Goal: Information Seeking & Learning: Understand process/instructions

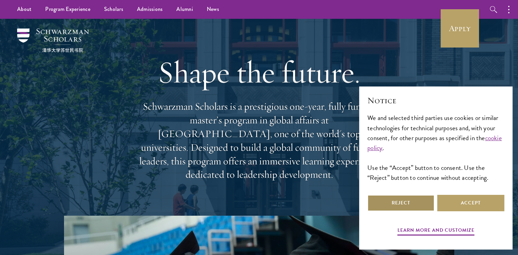
click at [382, 203] on button "Reject" at bounding box center [400, 203] width 67 height 16
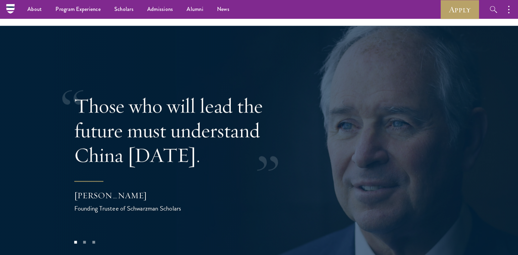
scroll to position [1312, 0]
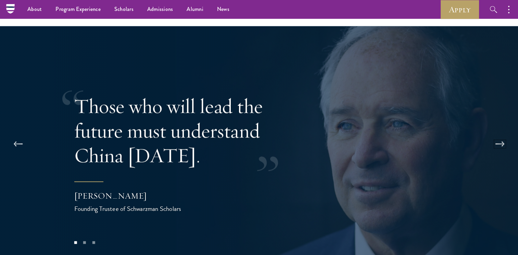
click at [500, 135] on button at bounding box center [499, 144] width 23 height 19
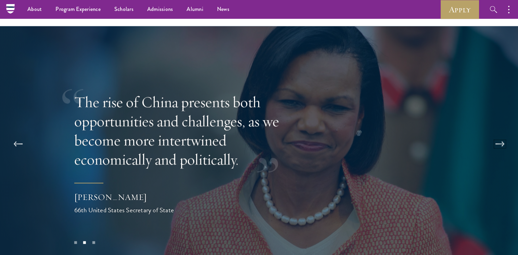
click at [500, 135] on button at bounding box center [499, 144] width 23 height 19
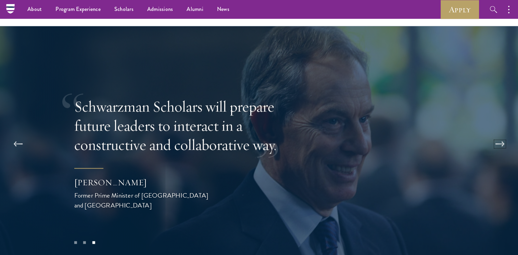
click at [500, 135] on button at bounding box center [499, 144] width 23 height 19
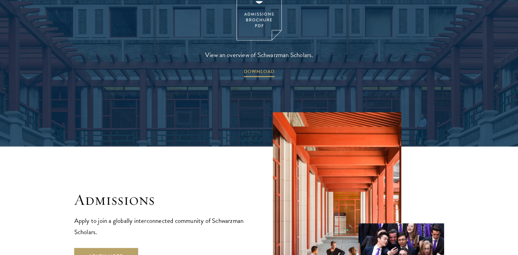
scroll to position [1071, 0]
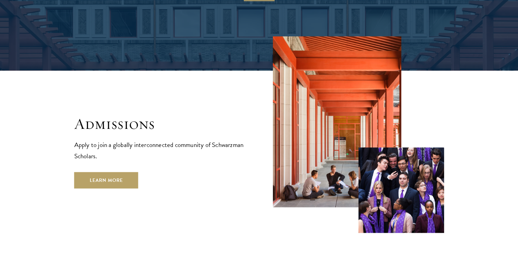
click at [90, 175] on div "Admissions Apply to join a globally interconnected community of Schwarzman Scho…" at bounding box center [259, 134] width 370 height 197
click at [97, 172] on link "Learn More" at bounding box center [106, 180] width 64 height 16
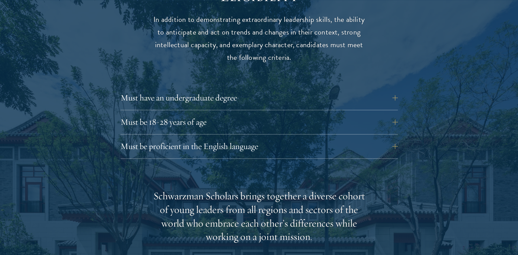
scroll to position [943, 0]
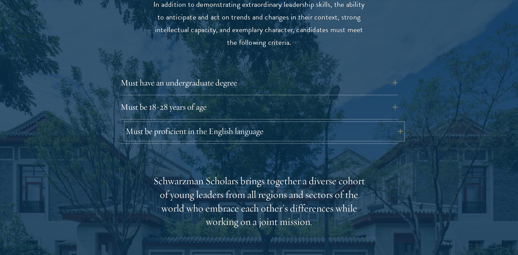
click at [137, 123] on button "Must be proficient in the English language" at bounding box center [264, 131] width 277 height 16
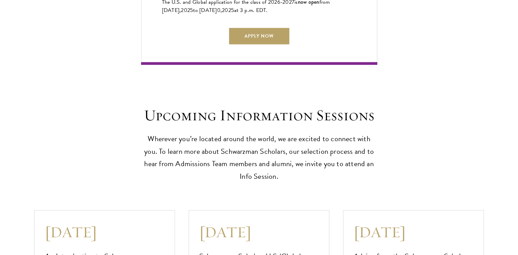
scroll to position [1898, 0]
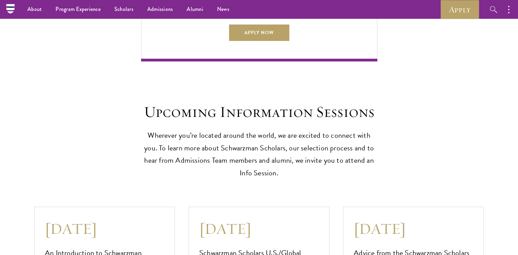
click at [140, 138] on div "Upcoming Information Sessions Wherever you’re located around the world, we are …" at bounding box center [258, 141] width 449 height 77
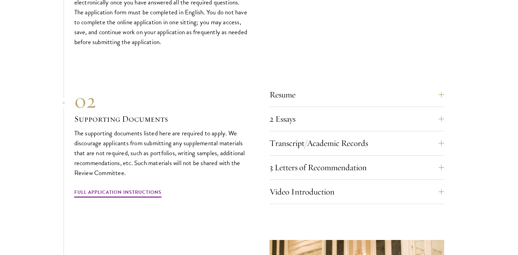
scroll to position [2490, 0]
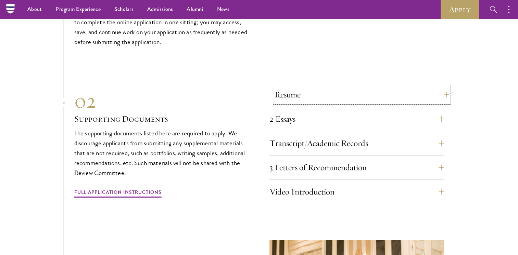
click at [307, 90] on button "Resume" at bounding box center [361, 95] width 175 height 16
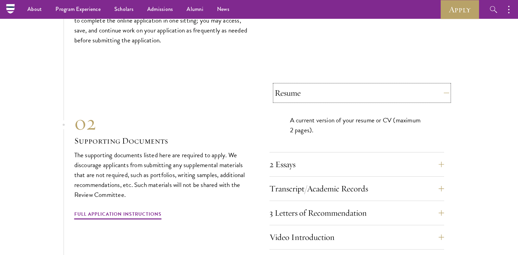
scroll to position [2307, 0]
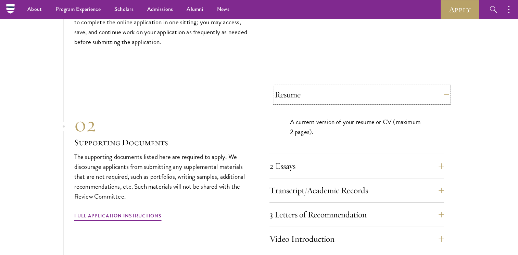
click at [307, 90] on button "Resume" at bounding box center [361, 95] width 175 height 16
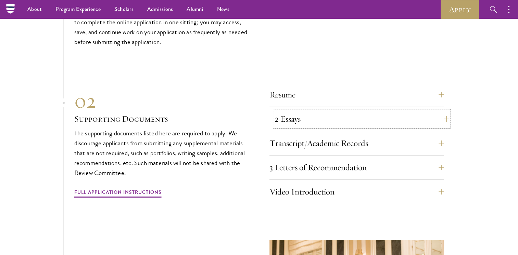
click at [303, 114] on button "2 Essays" at bounding box center [361, 119] width 175 height 16
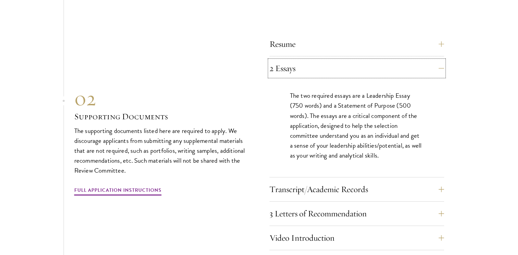
scroll to position [2359, 0]
click at [293, 187] on button "Transcript/Academic Records" at bounding box center [361, 188] width 175 height 16
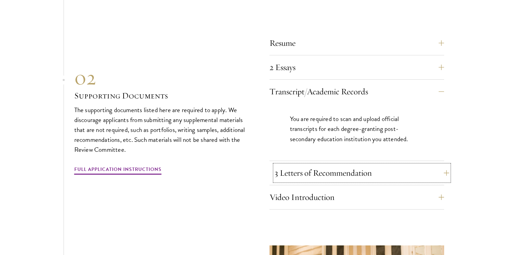
click at [297, 177] on button "3 Letters of Recommendation" at bounding box center [361, 173] width 175 height 16
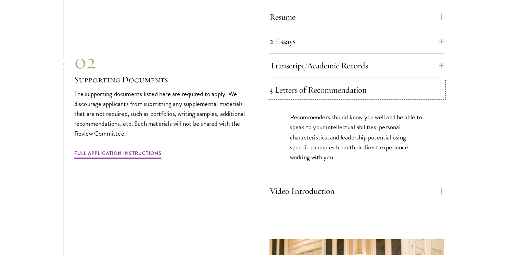
scroll to position [2385, 0]
click at [281, 190] on button "Video Introduction" at bounding box center [361, 191] width 175 height 16
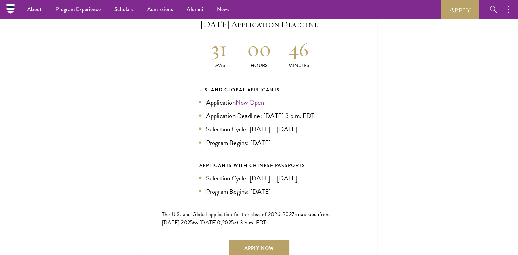
scroll to position [1499, 0]
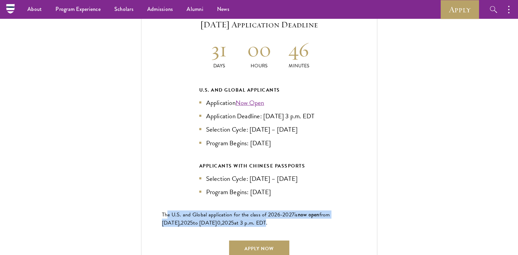
drag, startPoint x: 167, startPoint y: 213, endPoint x: 255, endPoint y: 222, distance: 88.5
click at [255, 222] on p "The U.S. and Global application for the class of 202 6 -202 7 is now open from …" at bounding box center [259, 219] width 194 height 16
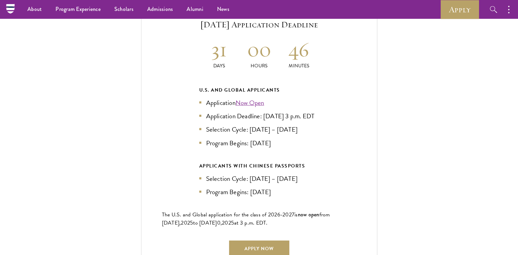
drag, startPoint x: 255, startPoint y: 222, endPoint x: 212, endPoint y: 145, distance: 88.9
click at [212, 145] on div "U.S. and Global Applicants Application Now Open Application Deadline: Sept 10, …" at bounding box center [259, 141] width 120 height 111
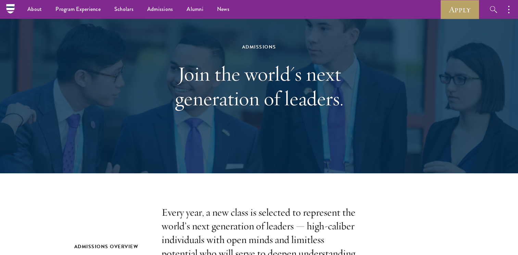
scroll to position [0, 0]
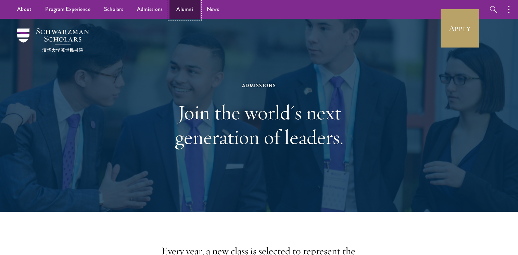
click at [187, 6] on link "Alumni" at bounding box center [184, 9] width 30 height 19
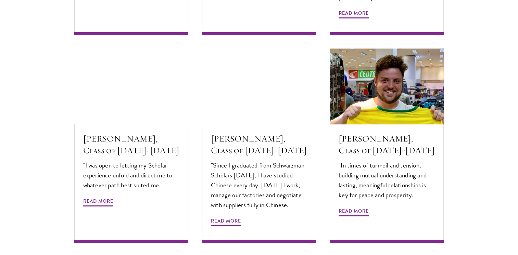
scroll to position [2275, 0]
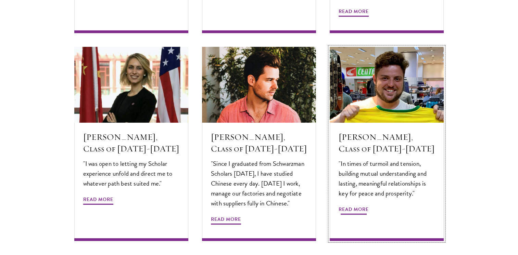
click at [346, 205] on span "Read More" at bounding box center [353, 210] width 30 height 11
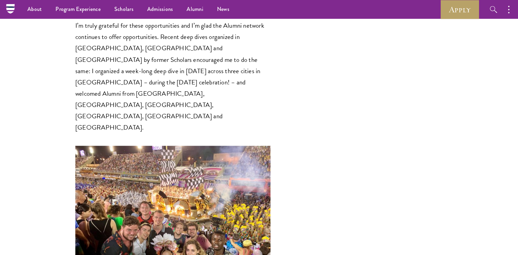
scroll to position [1418, 0]
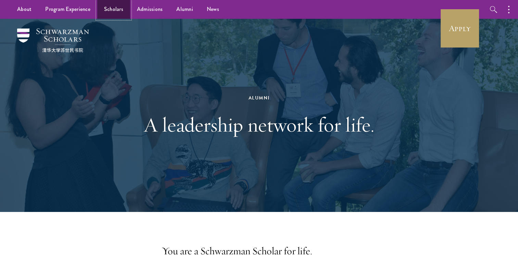
click at [108, 12] on link "Scholars" at bounding box center [113, 9] width 33 height 19
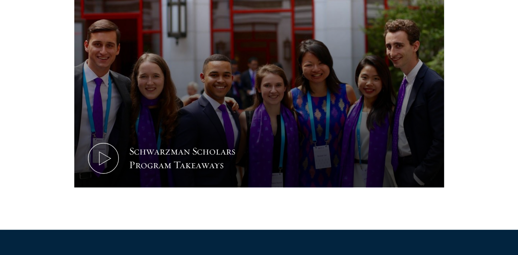
scroll to position [349, 0]
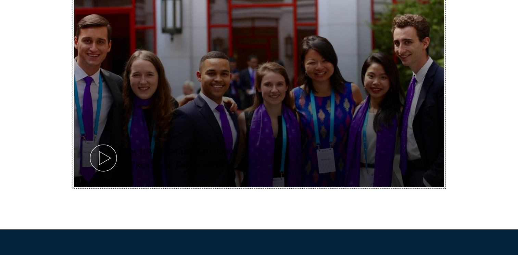
click at [105, 159] on icon at bounding box center [103, 158] width 31 height 31
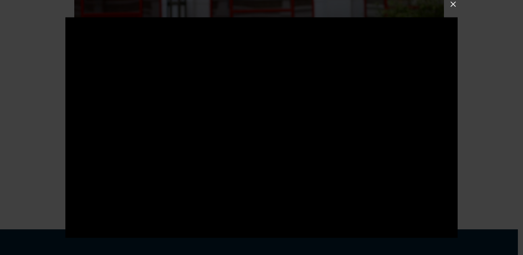
click at [452, 4] on button at bounding box center [453, 4] width 9 height 9
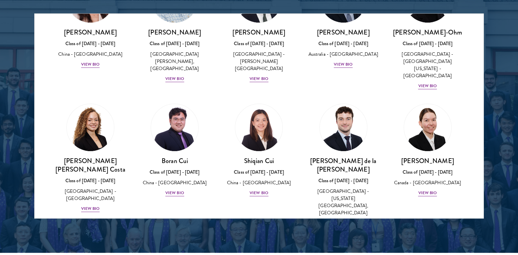
scroll to position [743, 0]
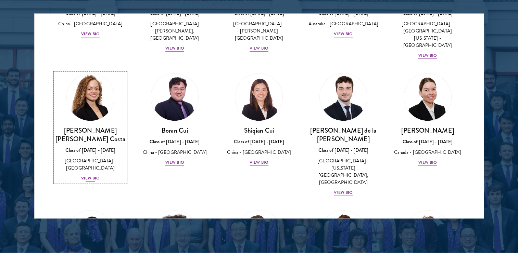
click at [87, 175] on div "View Bio" at bounding box center [90, 178] width 19 height 7
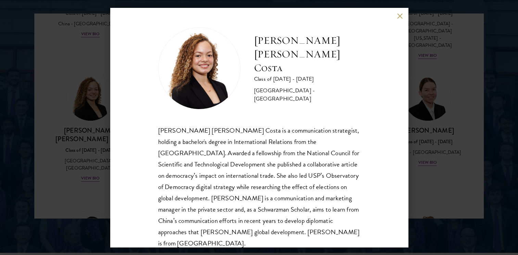
scroll to position [1, 0]
click at [193, 81] on img at bounding box center [199, 68] width 82 height 82
click at [398, 16] on button at bounding box center [400, 16] width 6 height 6
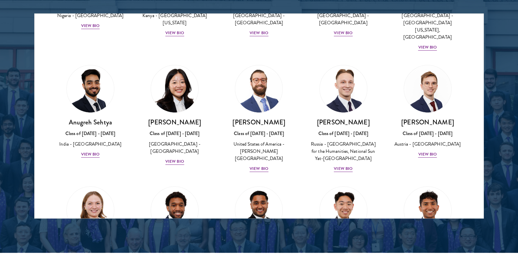
scroll to position [2822, 0]
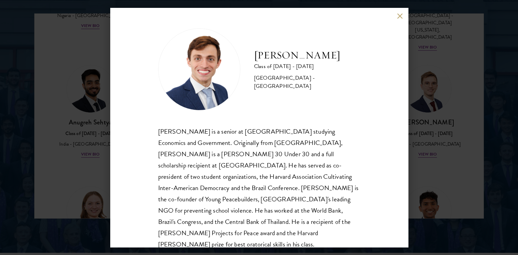
click at [400, 15] on button at bounding box center [400, 16] width 6 height 6
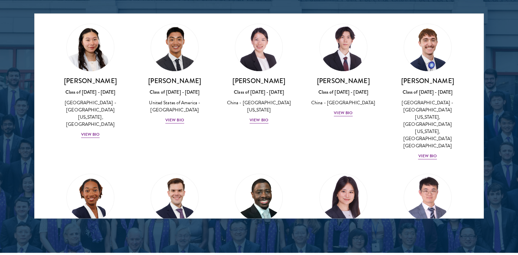
scroll to position [3242, 0]
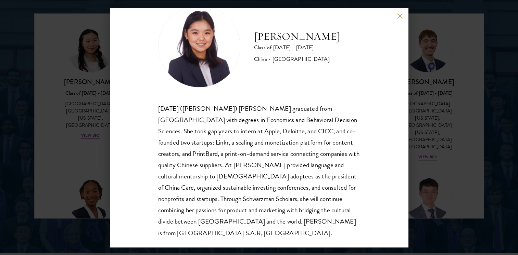
scroll to position [9, 0]
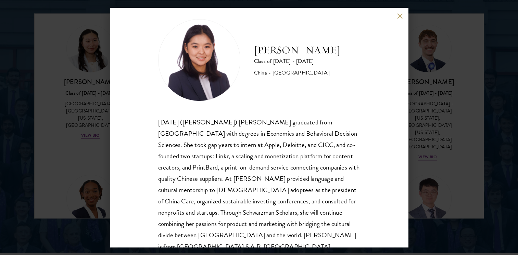
click at [402, 16] on button at bounding box center [400, 16] width 6 height 6
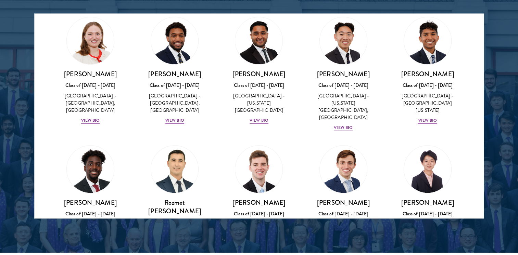
scroll to position [2991, 0]
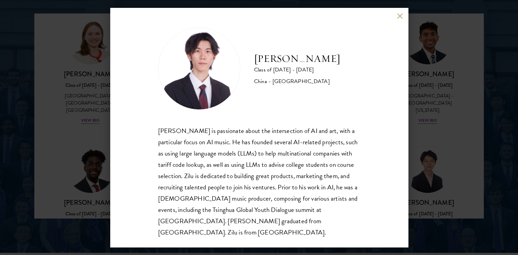
scroll to position [920, 0]
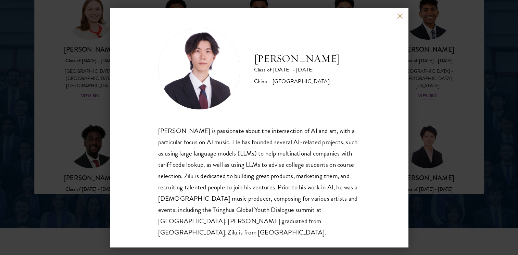
click at [397, 14] on button at bounding box center [400, 16] width 6 height 6
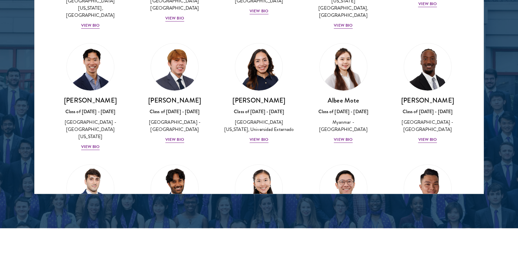
scroll to position [2311, 0]
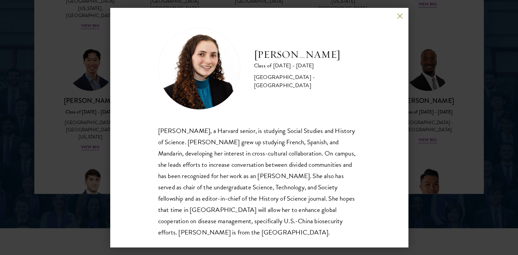
scroll to position [0, 0]
click at [401, 17] on button at bounding box center [400, 16] width 6 height 6
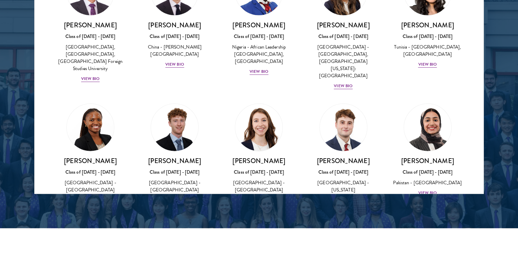
scroll to position [2122, 0]
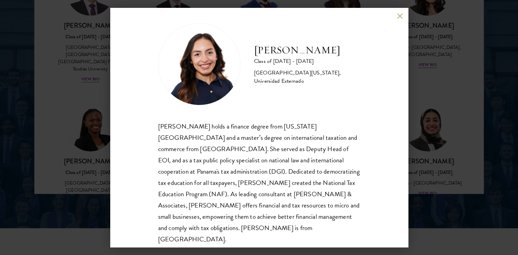
scroll to position [12, 0]
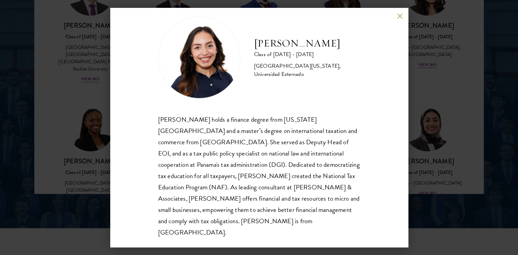
click at [396, 18] on div "Nicole Montufar Class of 2025 - 2026 Panama - Florida State University, Univers…" at bounding box center [259, 128] width 298 height 240
click at [399, 17] on button at bounding box center [400, 16] width 6 height 6
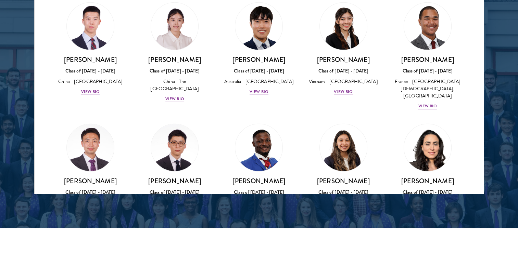
scroll to position [1966, 0]
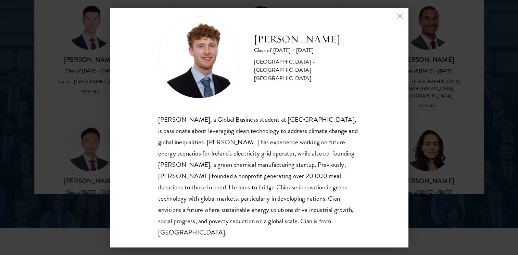
scroll to position [12, 0]
click at [401, 17] on button at bounding box center [400, 16] width 6 height 6
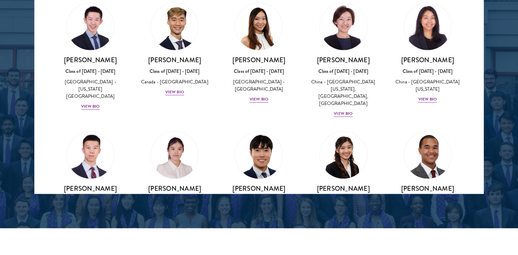
scroll to position [1837, 0]
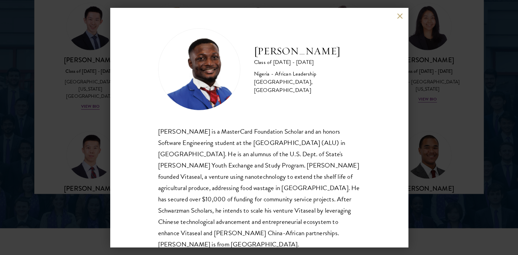
scroll to position [12, 0]
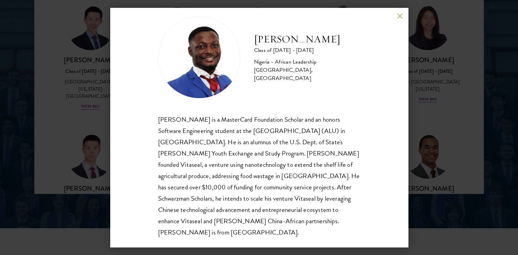
click at [402, 16] on button at bounding box center [400, 16] width 6 height 6
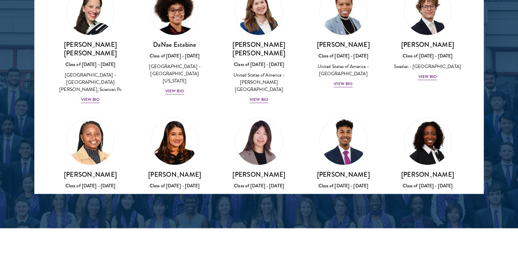
scroll to position [941, 0]
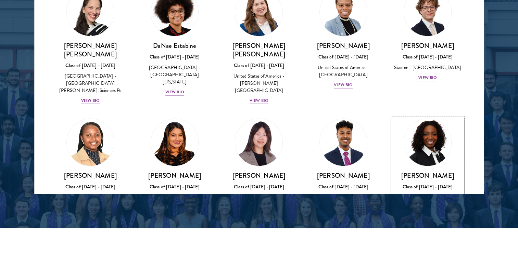
click at [418, 212] on div "View Bio" at bounding box center [427, 215] width 19 height 7
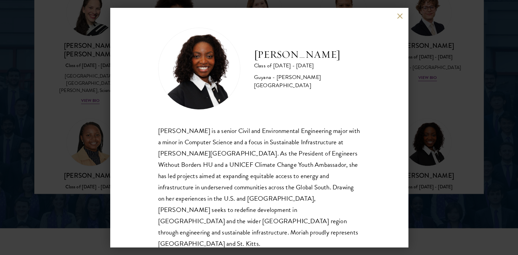
scroll to position [1, 0]
click at [400, 17] on button at bounding box center [400, 16] width 6 height 6
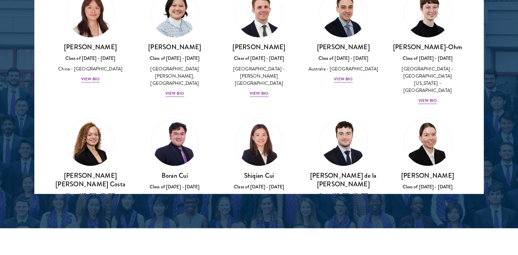
scroll to position [674, 0]
click at [386, 48] on div "Ottilie Cooper-Ohm Class of 2025 - 2026 United States of America - University o…" at bounding box center [427, 47] width 84 height 129
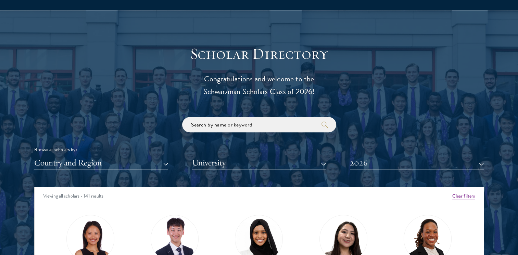
scroll to position [767, 0]
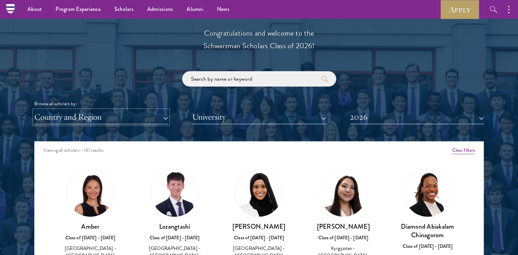
click at [119, 119] on button "Country and Region" at bounding box center [101, 117] width 134 height 14
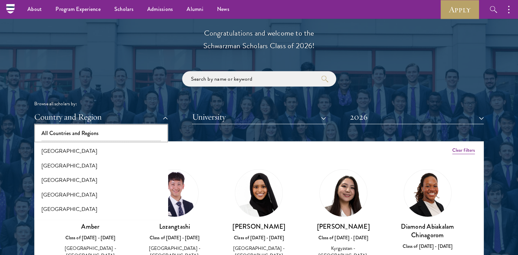
click at [115, 128] on button "All Countries and Regions" at bounding box center [101, 133] width 130 height 14
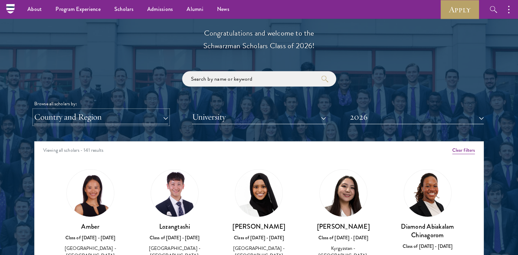
click at [125, 120] on button "Country and Region" at bounding box center [101, 117] width 134 height 14
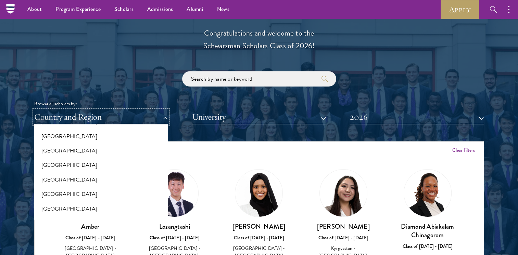
scroll to position [144, 0]
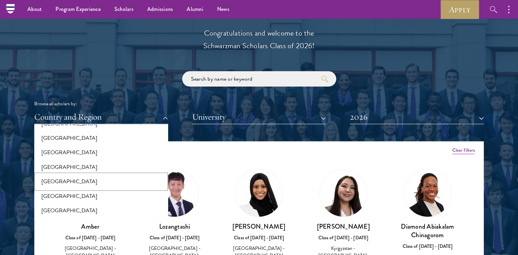
click at [118, 179] on button "[GEOGRAPHIC_DATA]" at bounding box center [101, 182] width 130 height 14
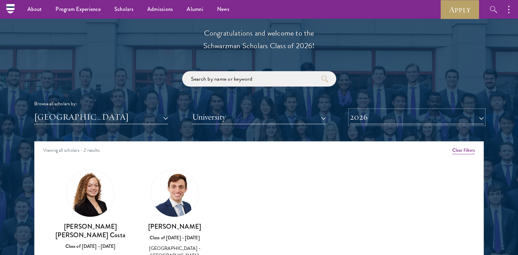
click at [407, 117] on button "2026" at bounding box center [417, 117] width 134 height 14
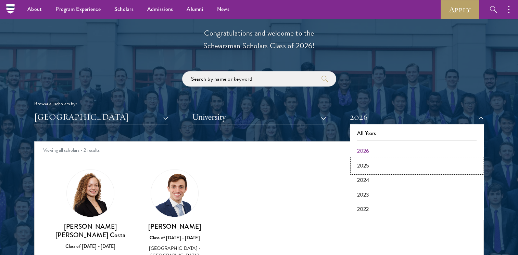
click at [400, 165] on button "2025" at bounding box center [417, 166] width 130 height 14
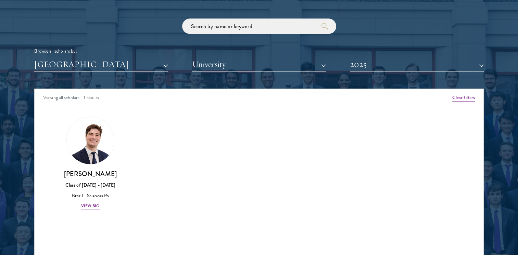
scroll to position [821, 0]
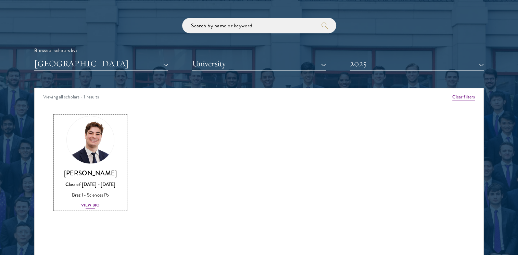
click at [98, 206] on div "View Bio" at bounding box center [90, 205] width 19 height 7
click at [90, 206] on div "Joao Felipe Chertouh Class of 2024 - 2025 Brazil - Sciences Po Joao Felipe (Fel…" at bounding box center [259, 127] width 518 height 255
click at [92, 203] on div "View Bio" at bounding box center [90, 205] width 19 height 7
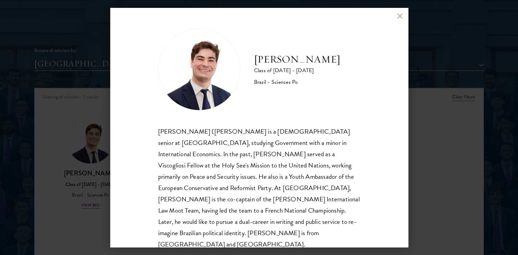
click at [398, 16] on button at bounding box center [400, 16] width 6 height 6
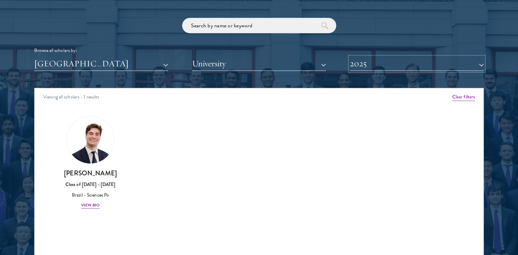
click at [384, 64] on button "2025" at bounding box center [417, 64] width 134 height 14
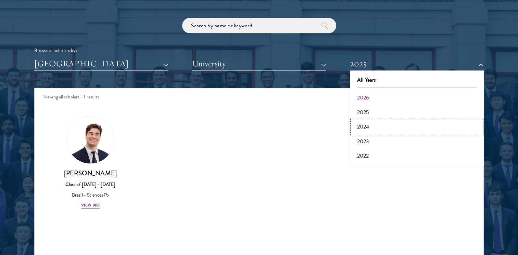
click at [365, 124] on button "2024" at bounding box center [417, 127] width 130 height 14
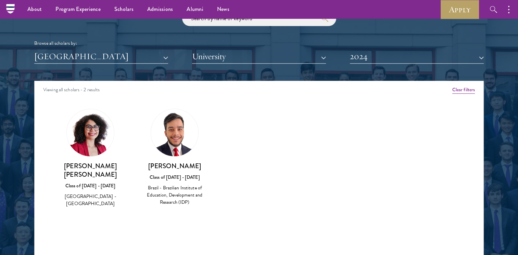
scroll to position [828, 0]
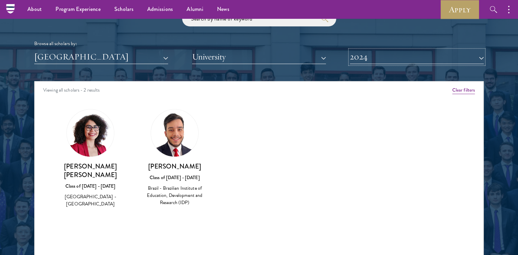
click at [350, 61] on button "2024" at bounding box center [417, 57] width 134 height 14
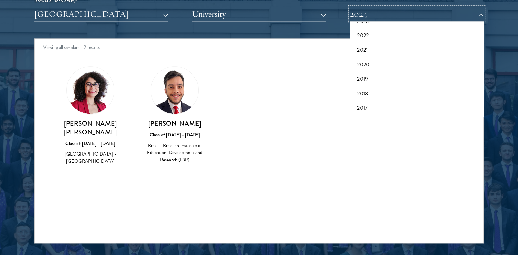
scroll to position [887, 0]
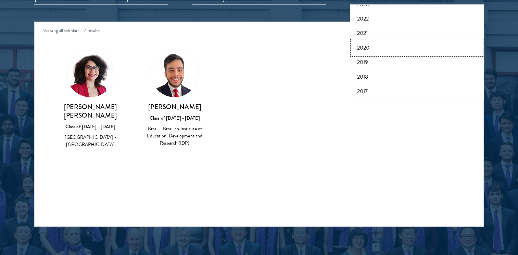
click at [363, 45] on button "2020" at bounding box center [417, 48] width 130 height 14
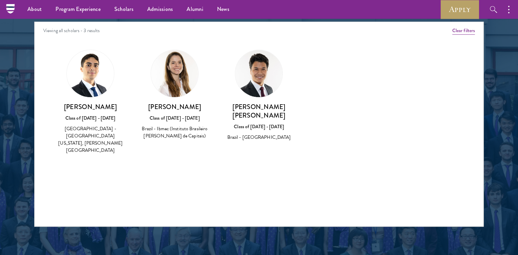
scroll to position [858, 0]
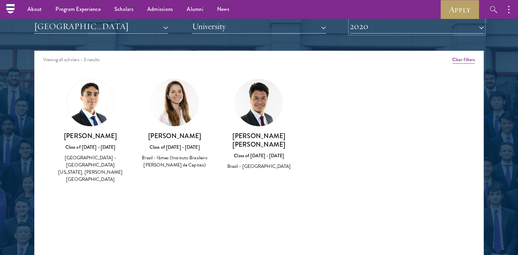
click at [379, 30] on button "2020" at bounding box center [417, 27] width 134 height 14
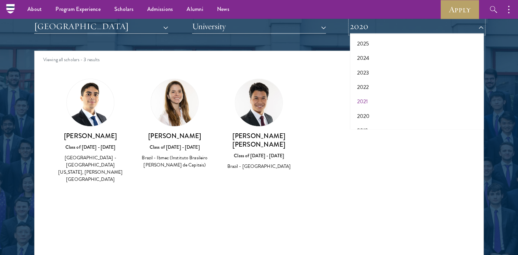
scroll to position [31, 0]
click at [378, 86] on button "2022" at bounding box center [417, 87] width 130 height 14
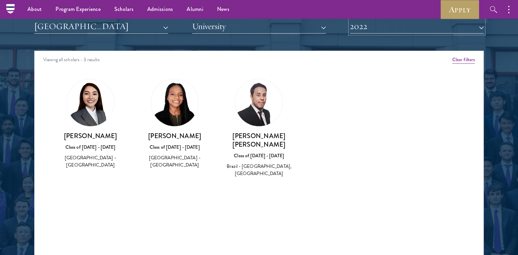
click at [392, 25] on button "2022" at bounding box center [417, 27] width 134 height 14
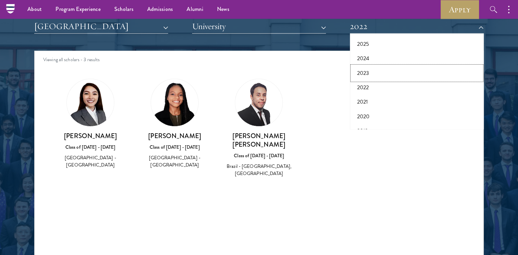
click at [381, 73] on button "2023" at bounding box center [417, 73] width 130 height 14
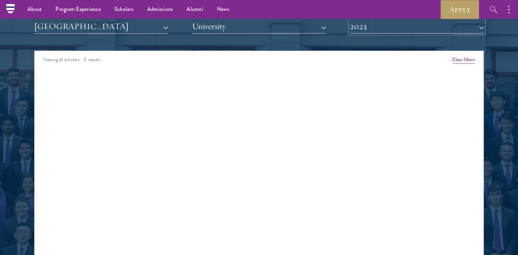
click at [378, 31] on button "2023" at bounding box center [417, 27] width 134 height 14
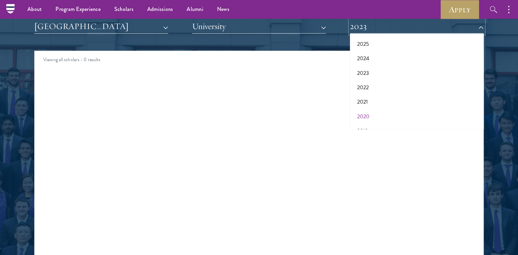
scroll to position [71, 0]
click at [370, 121] on button "2017" at bounding box center [417, 120] width 130 height 14
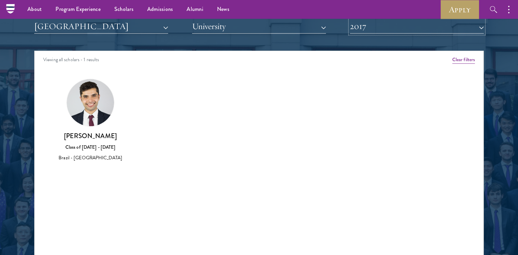
click at [382, 24] on button "2017" at bounding box center [417, 27] width 134 height 14
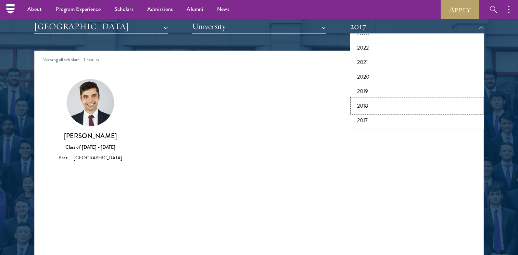
click at [381, 102] on button "2018" at bounding box center [417, 106] width 130 height 14
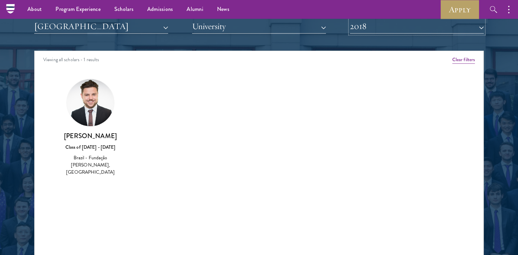
click at [385, 24] on button "2018" at bounding box center [417, 27] width 134 height 14
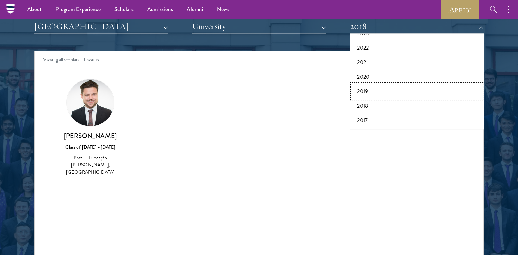
click at [373, 90] on button "2019" at bounding box center [417, 91] width 130 height 14
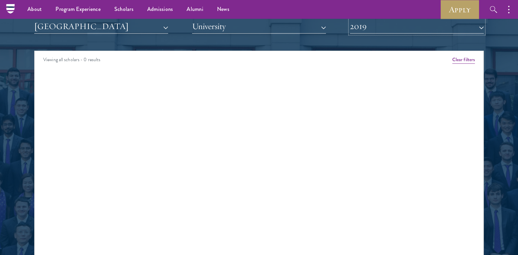
click at [388, 25] on button "2019" at bounding box center [417, 27] width 134 height 14
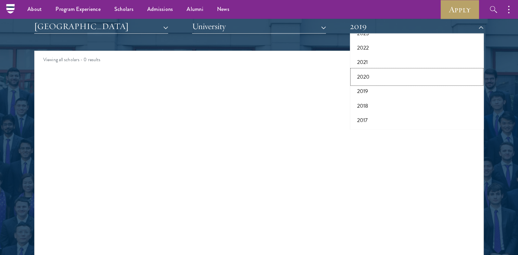
click at [372, 72] on button "2020" at bounding box center [417, 77] width 130 height 14
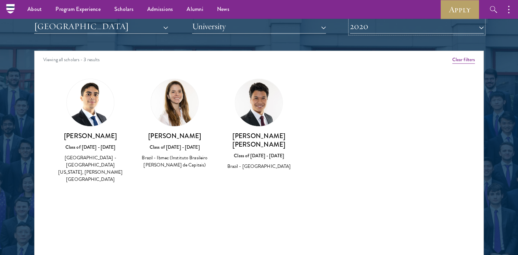
click at [387, 31] on button "2020" at bounding box center [417, 27] width 134 height 14
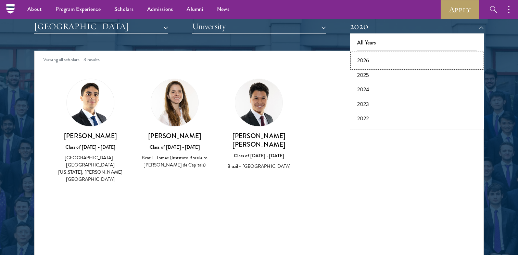
click at [372, 59] on button "2026" at bounding box center [417, 60] width 130 height 14
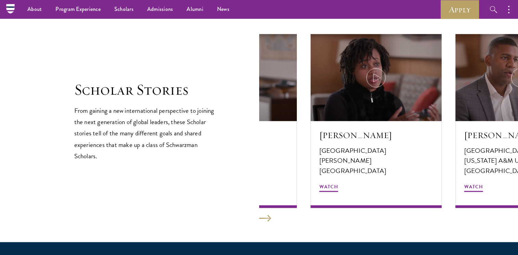
scroll to position [1155, 0]
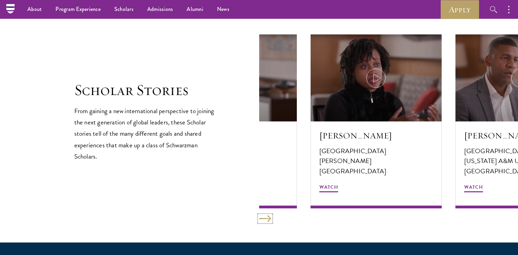
click at [259, 220] on button at bounding box center [265, 218] width 12 height 7
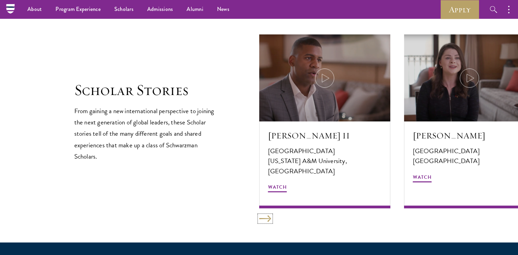
click at [259, 220] on button at bounding box center [265, 218] width 12 height 7
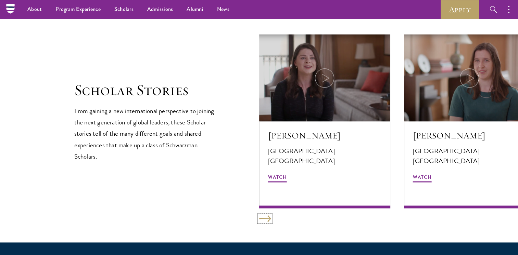
click at [259, 220] on button at bounding box center [265, 218] width 12 height 7
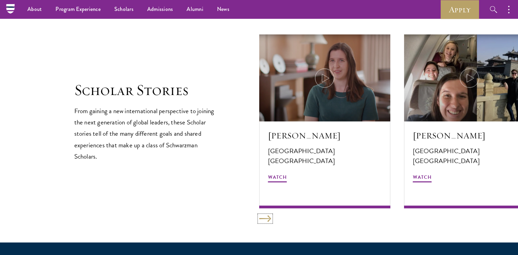
click at [259, 220] on button at bounding box center [265, 218] width 12 height 7
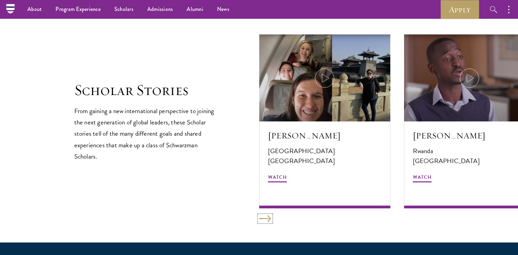
click at [259, 220] on button at bounding box center [265, 218] width 12 height 7
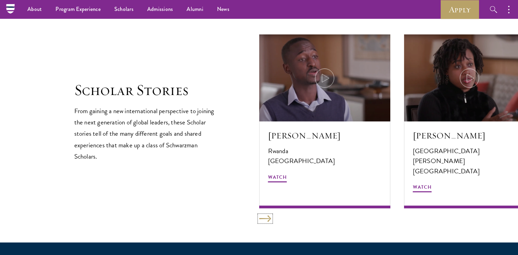
click at [259, 220] on button at bounding box center [265, 218] width 12 height 7
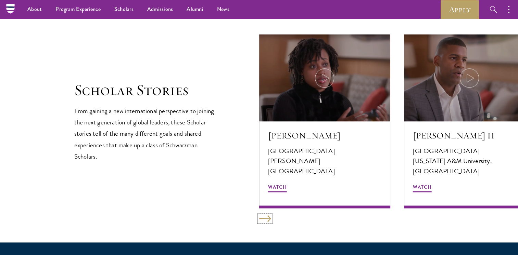
click at [259, 220] on button at bounding box center [265, 218] width 12 height 7
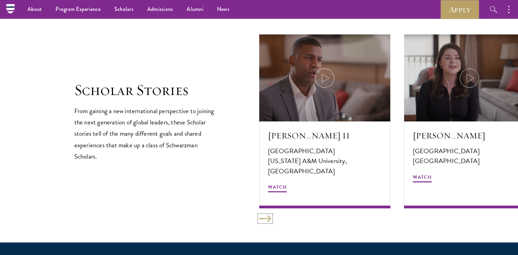
click at [259, 220] on button at bounding box center [265, 218] width 12 height 7
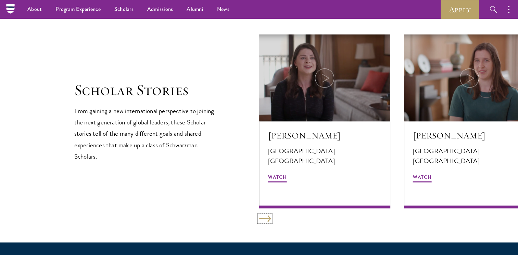
click at [259, 220] on button at bounding box center [265, 218] width 12 height 7
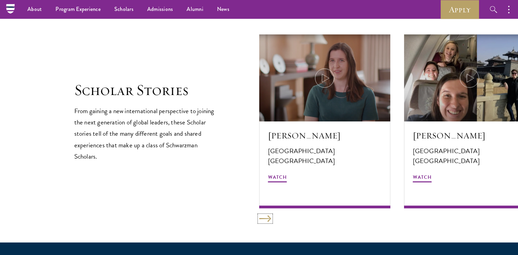
click at [259, 220] on button at bounding box center [265, 218] width 12 height 7
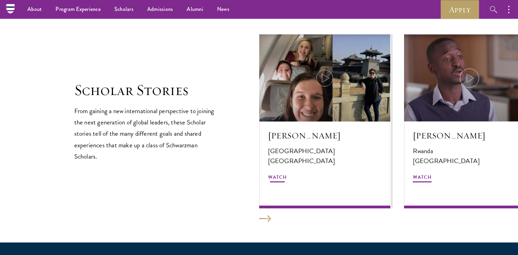
click at [319, 84] on icon at bounding box center [324, 77] width 19 height 19
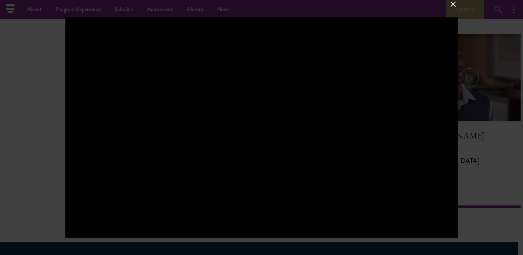
click at [452, 4] on button at bounding box center [453, 4] width 9 height 9
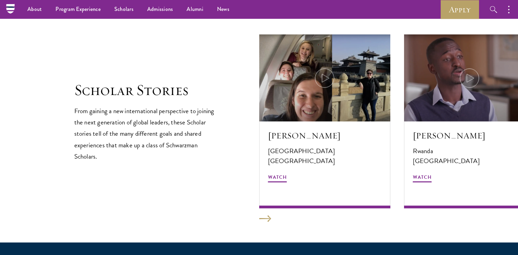
scroll to position [998, 0]
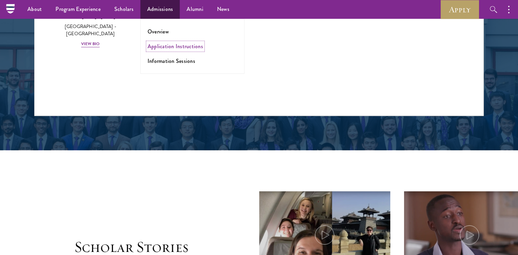
click at [165, 46] on link "Application Instructions" at bounding box center [175, 46] width 55 height 8
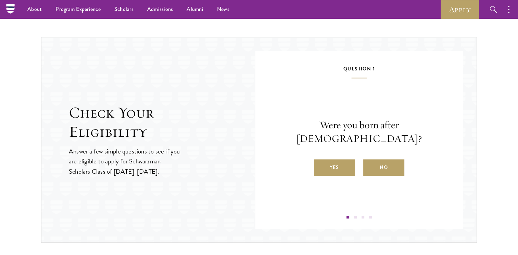
scroll to position [686, 0]
click at [337, 160] on label "Yes" at bounding box center [334, 168] width 41 height 16
click at [320, 161] on input "Yes" at bounding box center [317, 164] width 6 height 6
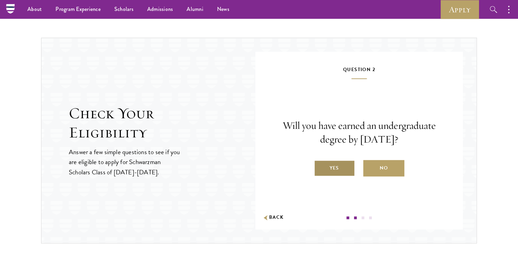
click at [341, 166] on label "Yes" at bounding box center [334, 168] width 41 height 16
click at [320, 166] on input "Yes" at bounding box center [317, 164] width 6 height 6
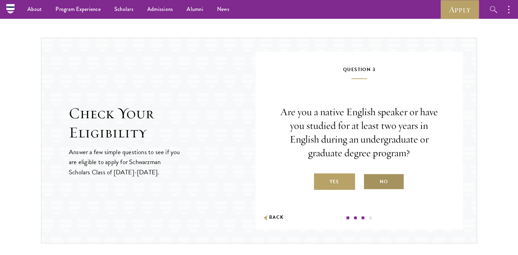
click at [384, 181] on label "No" at bounding box center [383, 182] width 41 height 16
click at [369, 181] on input "No" at bounding box center [366, 178] width 6 height 6
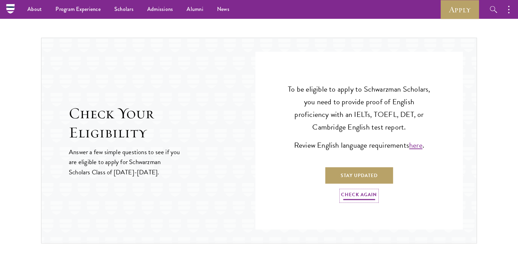
click at [368, 195] on link "Check Again" at bounding box center [359, 196] width 36 height 11
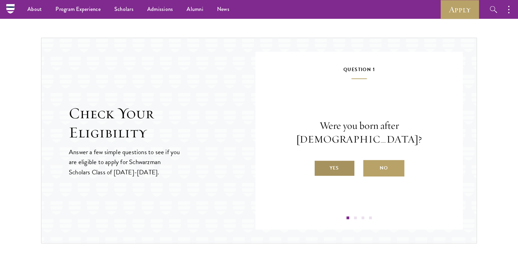
click at [334, 165] on label "Yes" at bounding box center [334, 168] width 41 height 16
click at [320, 165] on input "Yes" at bounding box center [317, 164] width 6 height 6
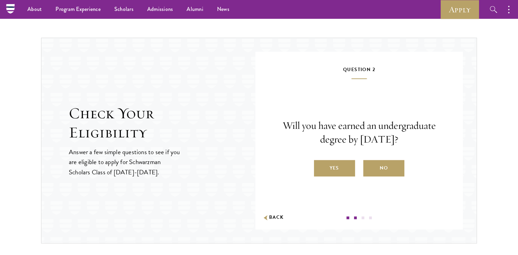
click at [334, 165] on label "Yes" at bounding box center [334, 168] width 41 height 16
click at [320, 165] on input "Yes" at bounding box center [317, 164] width 6 height 6
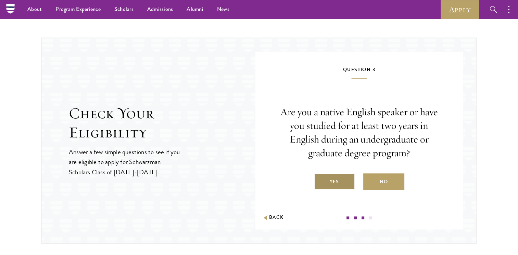
click at [324, 182] on label "Yes" at bounding box center [334, 182] width 41 height 16
click at [320, 181] on input "Yes" at bounding box center [317, 178] width 6 height 6
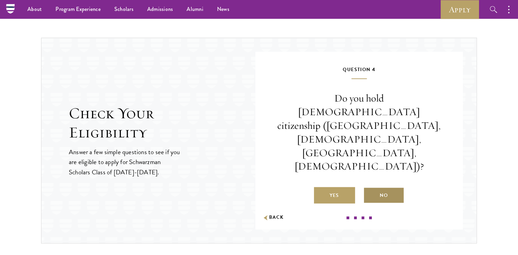
click at [383, 187] on label "No" at bounding box center [383, 195] width 41 height 16
click at [369, 188] on input "No" at bounding box center [366, 191] width 6 height 6
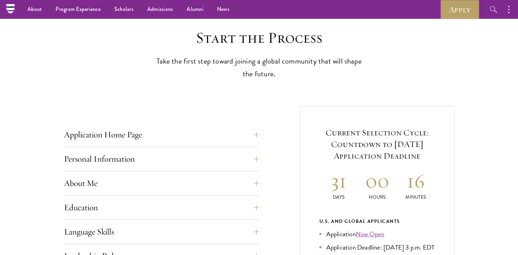
scroll to position [170, 0]
click at [257, 136] on button "Application Home Page" at bounding box center [166, 135] width 195 height 16
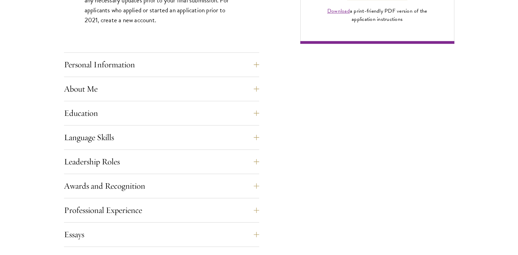
scroll to position [571, 0]
click at [257, 65] on button "Personal Information" at bounding box center [166, 64] width 195 height 16
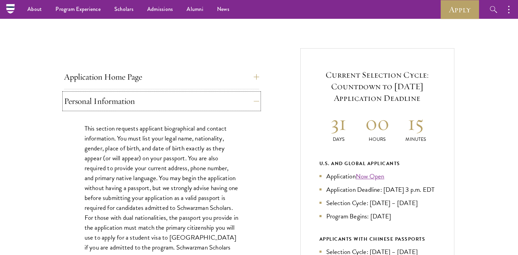
scroll to position [215, 0]
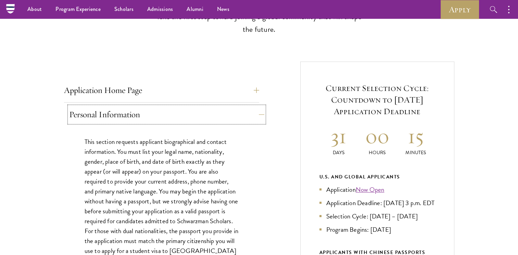
click at [143, 111] on button "Personal Information" at bounding box center [166, 114] width 195 height 16
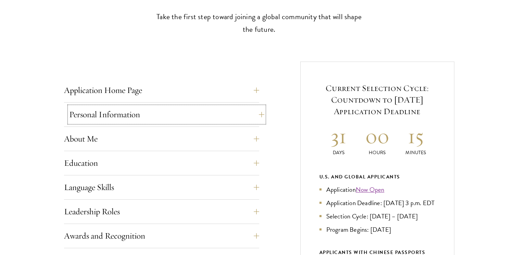
scroll to position [278, 0]
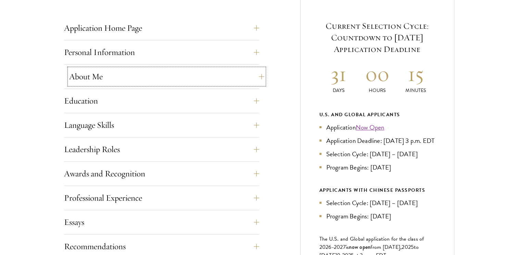
click at [159, 82] on button "About Me" at bounding box center [166, 76] width 195 height 16
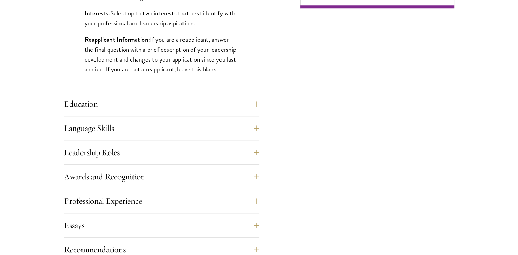
scroll to position [608, 0]
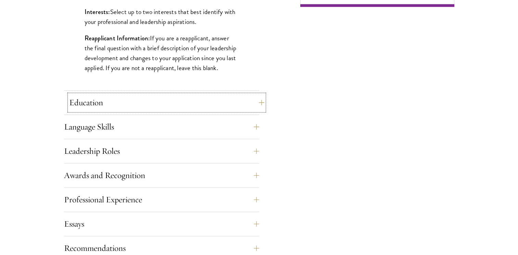
click at [151, 101] on button "Education" at bounding box center [166, 102] width 195 height 16
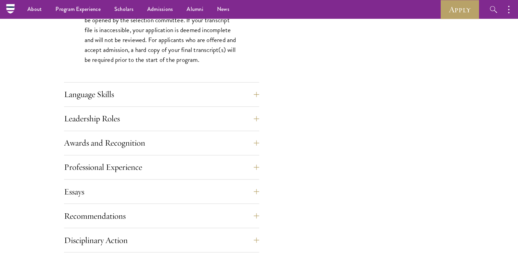
scroll to position [1114, 0]
click at [145, 112] on button "Leadership Roles" at bounding box center [166, 119] width 195 height 16
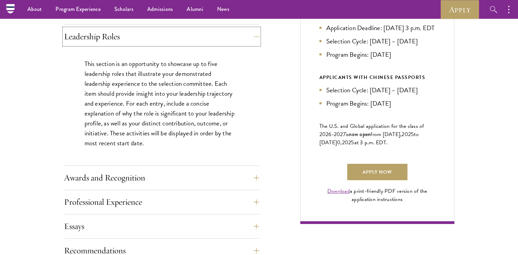
scroll to position [390, 0]
click at [175, 184] on button "Awards and Recognition" at bounding box center [166, 178] width 195 height 16
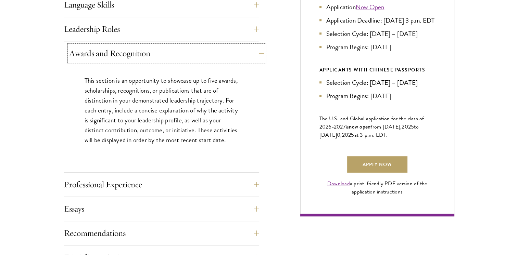
scroll to position [398, 0]
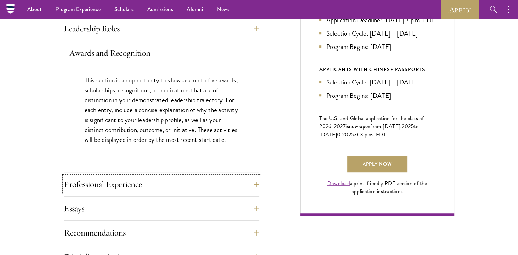
click at [175, 184] on button "Professional Experience" at bounding box center [161, 184] width 195 height 16
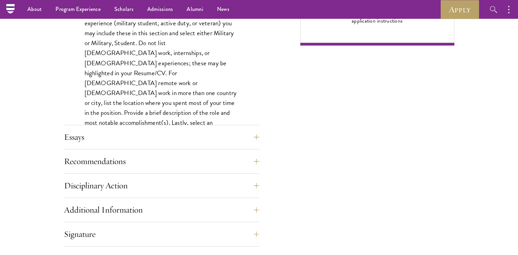
scroll to position [568, 0]
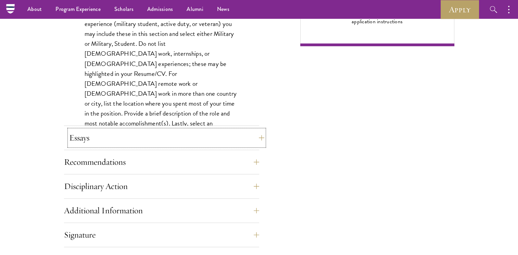
click at [189, 132] on button "Essays" at bounding box center [166, 138] width 195 height 16
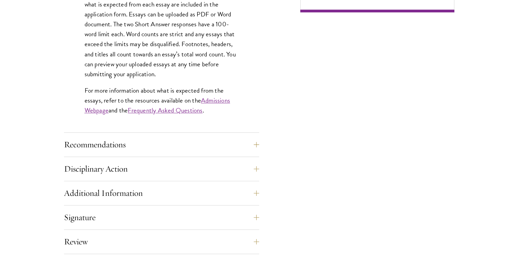
scroll to position [604, 0]
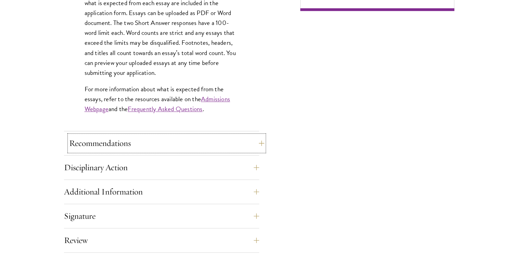
click at [189, 135] on button "Recommendations" at bounding box center [166, 143] width 195 height 16
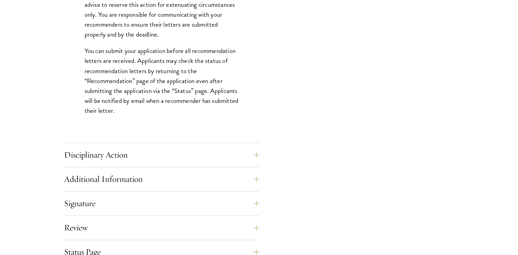
scroll to position [956, 0]
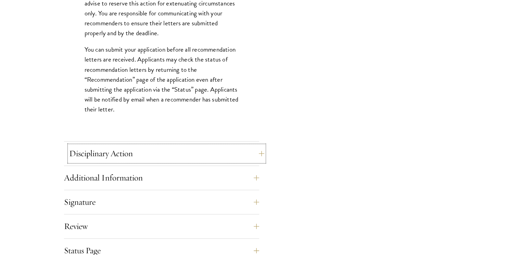
click at [190, 147] on button "Disciplinary Action" at bounding box center [166, 153] width 195 height 16
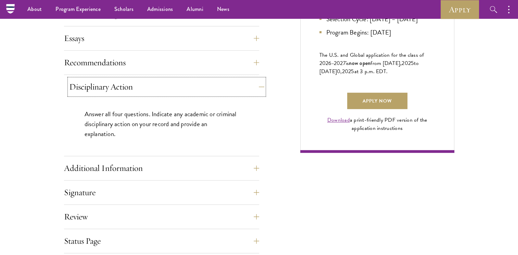
scroll to position [461, 0]
click at [187, 167] on button "Additional Information" at bounding box center [166, 169] width 195 height 16
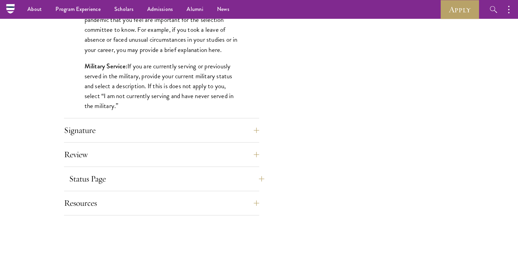
scroll to position [686, 0]
click at [206, 128] on button "Signature" at bounding box center [166, 131] width 195 height 16
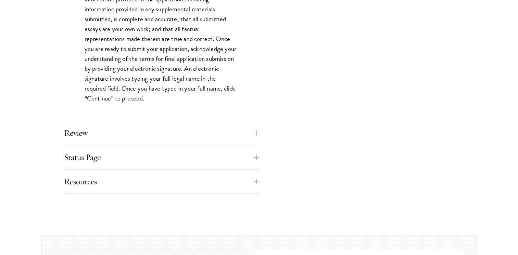
scroll to position [637, 0]
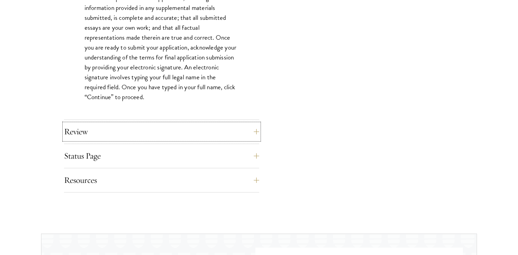
click at [206, 128] on button "Review" at bounding box center [161, 132] width 195 height 16
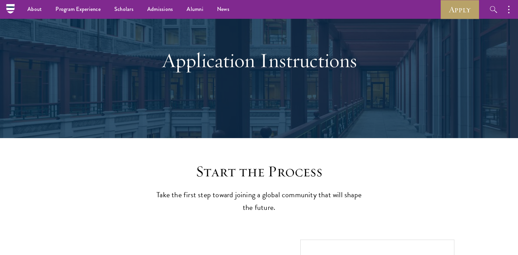
scroll to position [0, 0]
